Goal: Check status: Check status

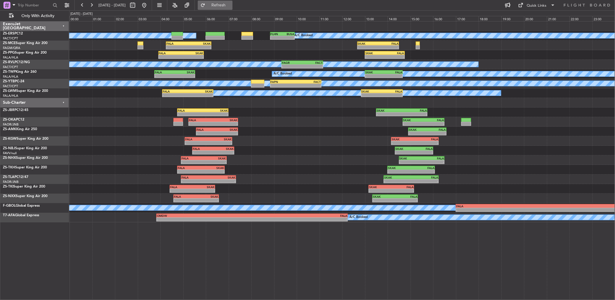
click at [231, 3] on span "Refresh" at bounding box center [219, 5] width 24 height 4
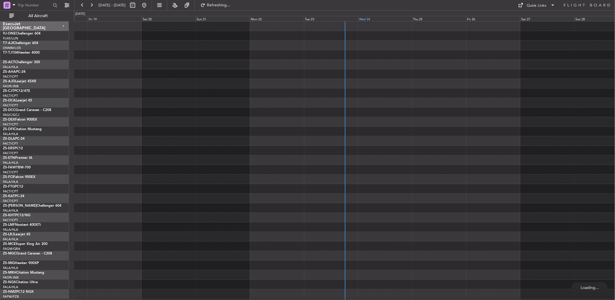
click at [365, 19] on div "Wed 24" at bounding box center [385, 18] width 54 height 5
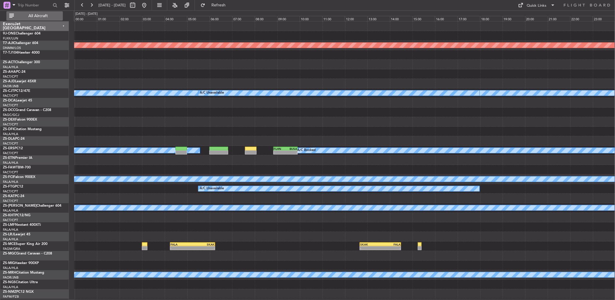
click at [38, 18] on span "All Aircraft" at bounding box center [38, 16] width 46 height 4
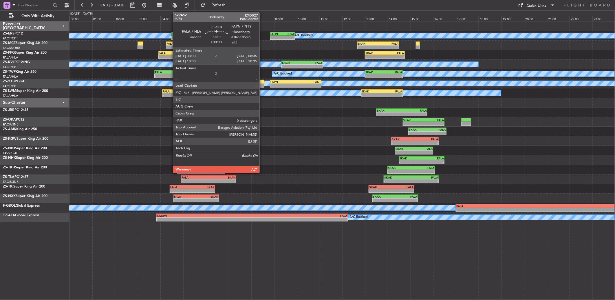
click at [262, 85] on div at bounding box center [257, 85] width 13 height 4
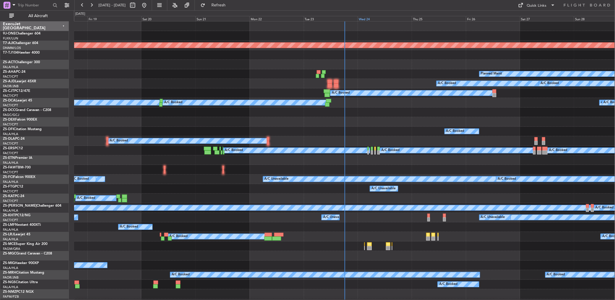
click at [358, 18] on div "Wed 24" at bounding box center [385, 18] width 54 height 5
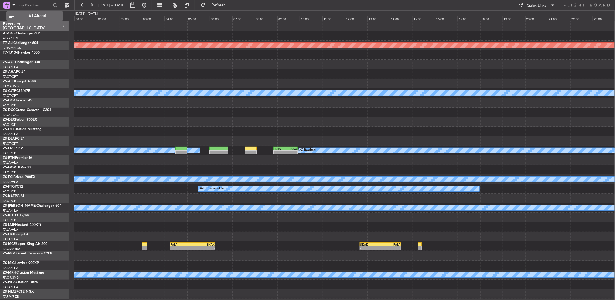
click at [59, 16] on span "All Aircraft" at bounding box center [38, 16] width 46 height 4
